Goal: Find specific page/section: Find specific page/section

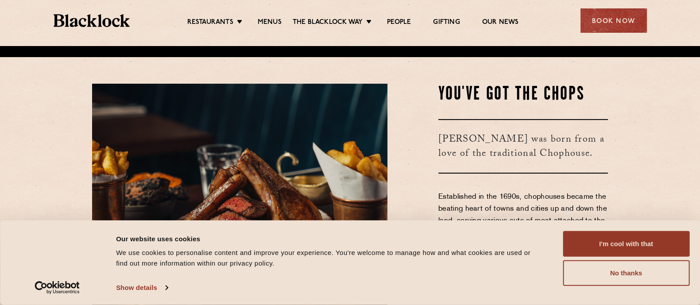
scroll to position [257, 0]
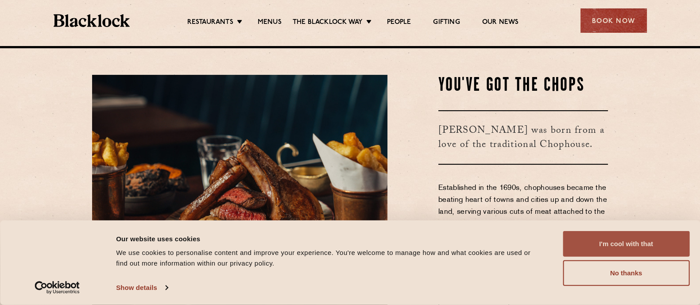
click at [620, 246] on button "I'm cool with that" at bounding box center [626, 244] width 127 height 26
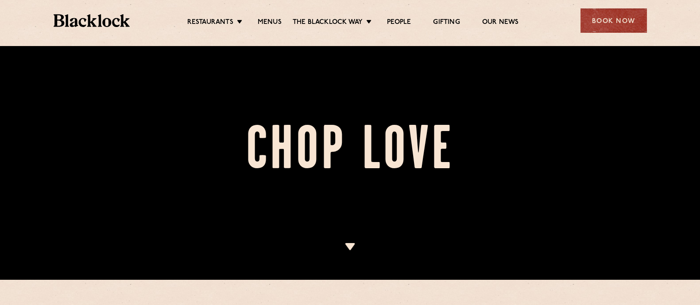
scroll to position [21, 0]
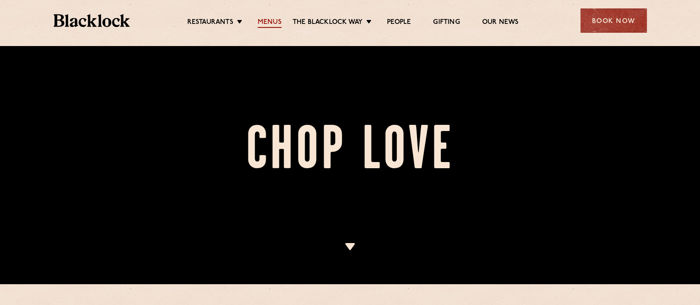
click at [273, 23] on link "Menus" at bounding box center [270, 23] width 24 height 10
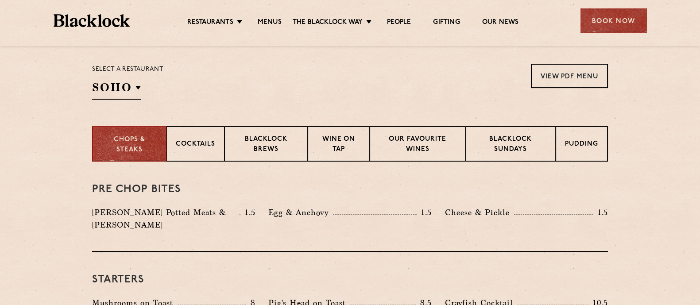
scroll to position [285, 0]
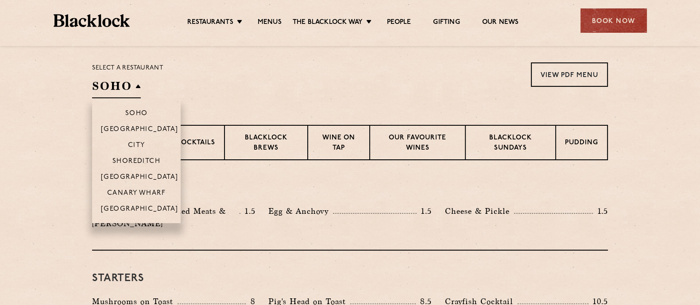
click at [119, 84] on h2 "SOHO" at bounding box center [116, 88] width 49 height 20
click at [135, 151] on p "City" at bounding box center [136, 146] width 17 height 9
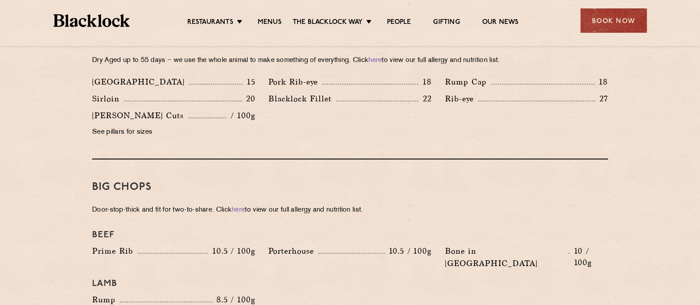
scroll to position [879, 0]
